Goal: Contribute content: Add original content to the website for others to see

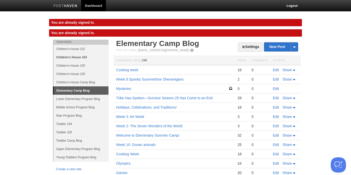
click at [77, 57] on link "Children's House 103" at bounding box center [81, 57] width 55 height 8
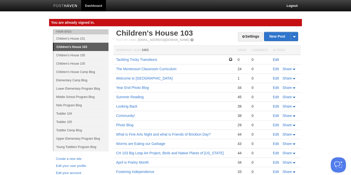
click at [276, 60] on link "Edit" at bounding box center [276, 60] width 6 height 4
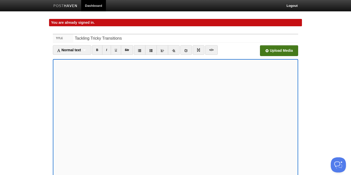
click at [284, 49] on input "file" at bounding box center [126, 52] width 383 height 26
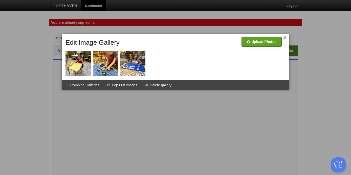
click at [284, 37] on link "×" at bounding box center [284, 37] width 3 height 3
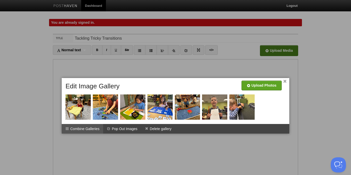
click at [94, 127] on li "Combine Galleries" at bounding box center [82, 129] width 41 height 10
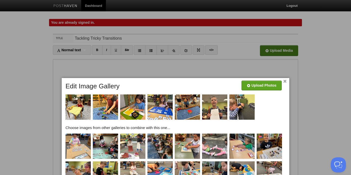
scroll to position [94, 0]
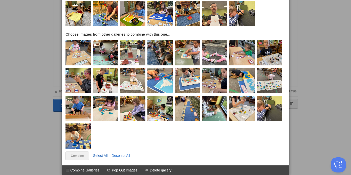
click at [101, 156] on link "Select All" at bounding box center [100, 156] width 15 height 4
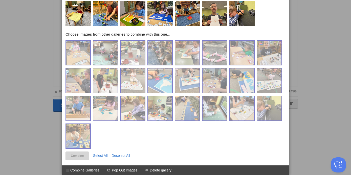
click at [76, 155] on link "Combine" at bounding box center [77, 156] width 24 height 9
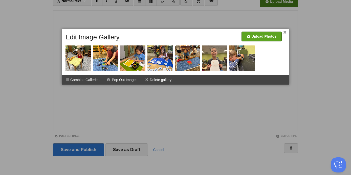
scroll to position [49, 0]
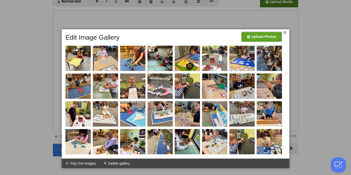
click at [285, 32] on link "×" at bounding box center [284, 32] width 3 height 3
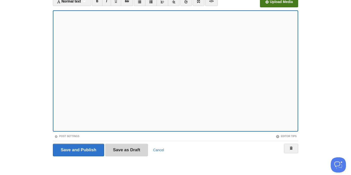
click at [117, 151] on input "Save as Draft" at bounding box center [126, 150] width 43 height 13
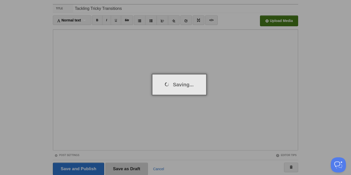
scroll to position [29, 0]
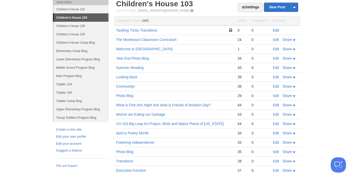
click at [276, 30] on link "Edit" at bounding box center [276, 30] width 6 height 4
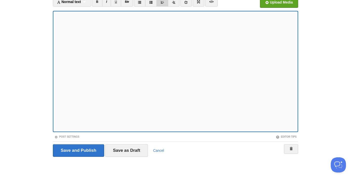
scroll to position [49, 0]
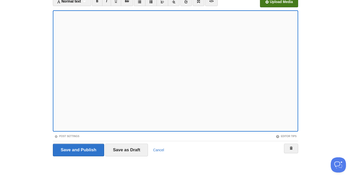
click at [279, 3] on input "file" at bounding box center [126, 3] width 383 height 26
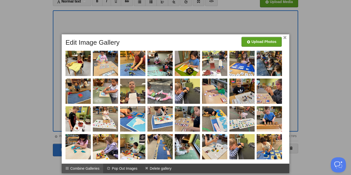
click at [96, 168] on li "Combine Galleries" at bounding box center [82, 169] width 41 height 10
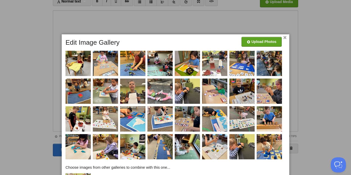
scroll to position [99, 0]
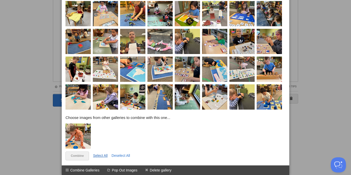
click at [100, 156] on link "Select All" at bounding box center [100, 156] width 15 height 4
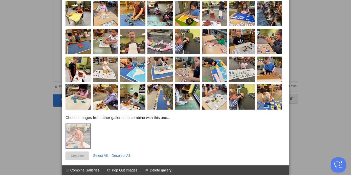
click at [77, 155] on link "Combine" at bounding box center [77, 156] width 24 height 9
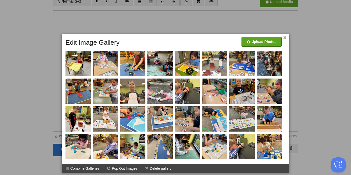
scroll to position [74, 0]
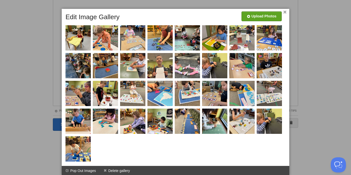
click at [284, 11] on link "×" at bounding box center [284, 12] width 3 height 3
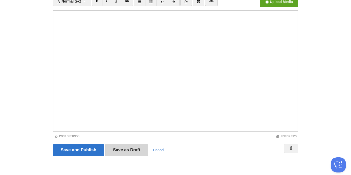
click at [137, 151] on input "Save as Draft" at bounding box center [126, 150] width 43 height 13
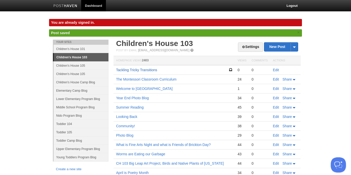
click at [131, 71] on link "Tackling Tricky Transitions" at bounding box center [136, 70] width 41 height 4
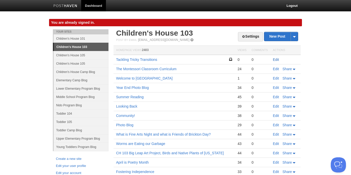
click at [276, 58] on link "Edit" at bounding box center [276, 60] width 6 height 4
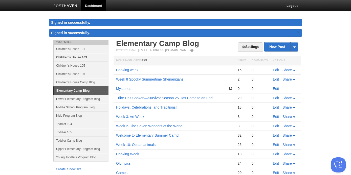
click at [80, 56] on link "Children's House 103" at bounding box center [81, 57] width 55 height 8
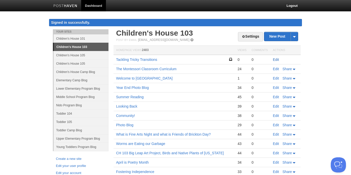
click at [274, 58] on link "Edit" at bounding box center [276, 60] width 6 height 4
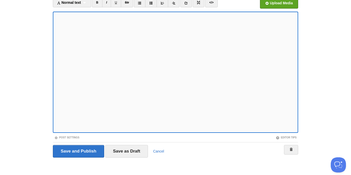
scroll to position [49, 0]
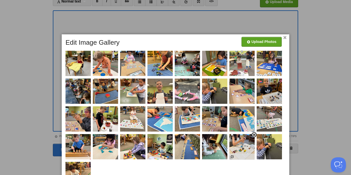
click at [253, 136] on span at bounding box center [254, 135] width 4 height 4
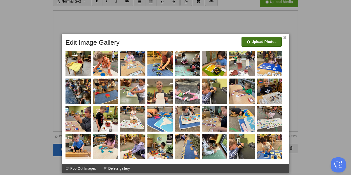
click at [261, 40] on input "file" at bounding box center [110, 44] width 383 height 26
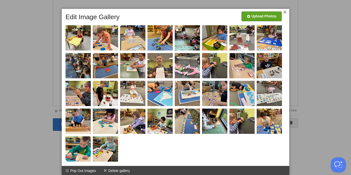
scroll to position [74, 0]
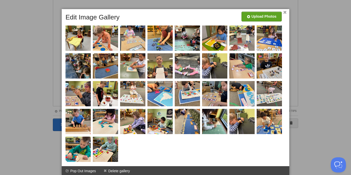
click at [284, 11] on link "×" at bounding box center [284, 12] width 3 height 3
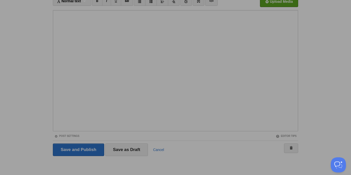
scroll to position [49, 0]
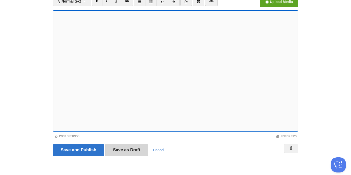
click at [128, 151] on input "Save as Draft" at bounding box center [126, 150] width 43 height 13
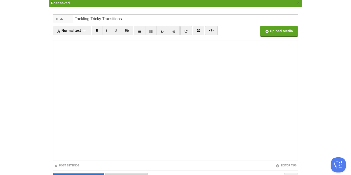
scroll to position [29, 0]
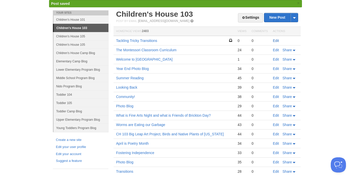
click at [276, 41] on link "Edit" at bounding box center [276, 41] width 6 height 4
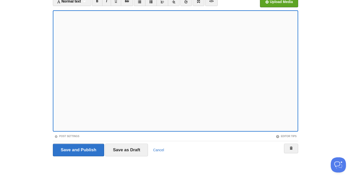
scroll to position [49, 0]
click at [280, 2] on input "file" at bounding box center [126, 3] width 383 height 26
click at [92, 150] on input "Save and Publish" at bounding box center [78, 150] width 51 height 13
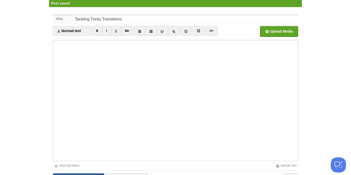
scroll to position [29, 0]
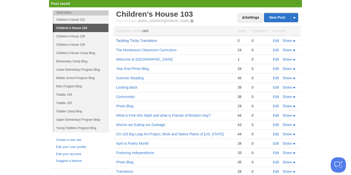
click at [127, 41] on link "Tackling Tricky Transitions" at bounding box center [136, 41] width 41 height 4
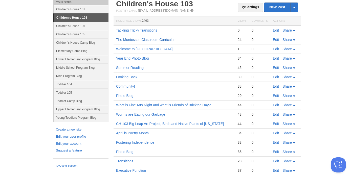
click at [161, 41] on link "The Montessori Classroom Curriculum" at bounding box center [146, 40] width 60 height 4
click at [148, 49] on link "Welcome to [GEOGRAPHIC_DATA]" at bounding box center [144, 49] width 56 height 4
click at [134, 40] on link "The Montessori Classroom Curriculum" at bounding box center [146, 40] width 60 height 4
click at [156, 49] on link "Welcome to [GEOGRAPHIC_DATA]" at bounding box center [144, 49] width 56 height 4
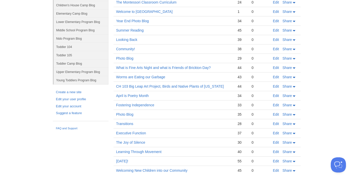
scroll to position [0, 0]
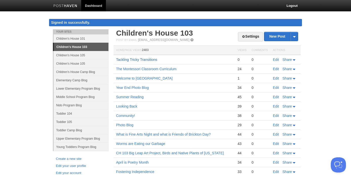
click at [147, 59] on link "Tackling Tricky Transitions" at bounding box center [136, 60] width 41 height 4
click at [275, 60] on link "Edit" at bounding box center [276, 60] width 6 height 4
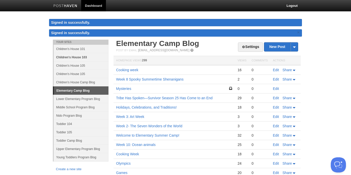
click at [82, 57] on link "Children's House 103" at bounding box center [81, 57] width 55 height 8
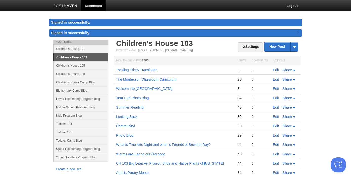
click at [275, 70] on link "Edit" at bounding box center [276, 70] width 6 height 4
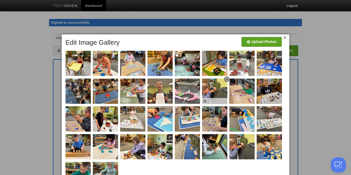
click at [227, 79] on span at bounding box center [227, 80] width 4 height 4
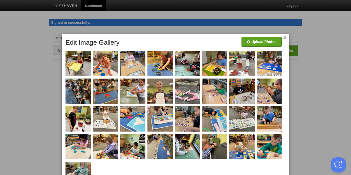
click at [286, 36] on div "× Upload Photos Edit Image Gallery" at bounding box center [175, 117] width 227 height 167
click at [284, 38] on link "×" at bounding box center [284, 37] width 3 height 3
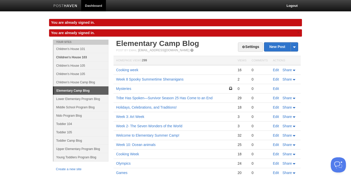
click at [79, 56] on link "Children's House 103" at bounding box center [81, 57] width 55 height 8
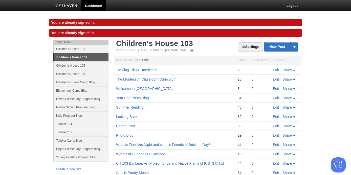
click at [123, 69] on link "Tackling Tricky Transitions" at bounding box center [136, 70] width 41 height 4
